Goal: Task Accomplishment & Management: Manage account settings

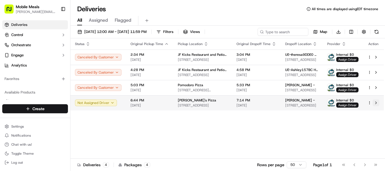
click at [377, 103] on button at bounding box center [376, 103] width 7 height 7
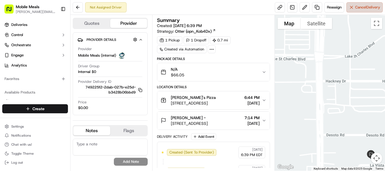
click at [363, 11] on button "Cancel Delivery" at bounding box center [365, 7] width 36 height 10
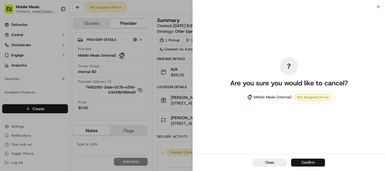
click at [320, 161] on button "Confirm" at bounding box center [309, 163] width 34 height 8
